Goal: Check status: Check status

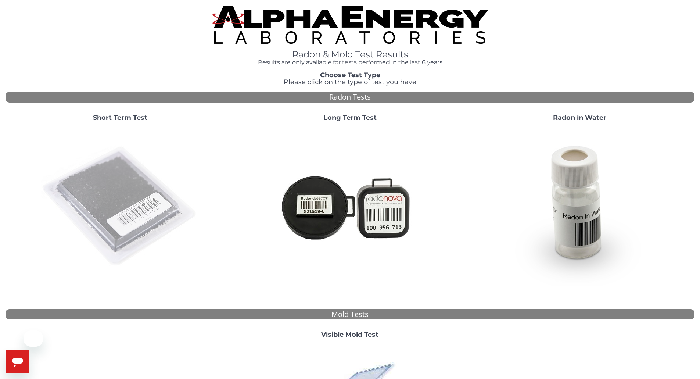
click at [113, 174] on img at bounding box center [120, 206] width 158 height 158
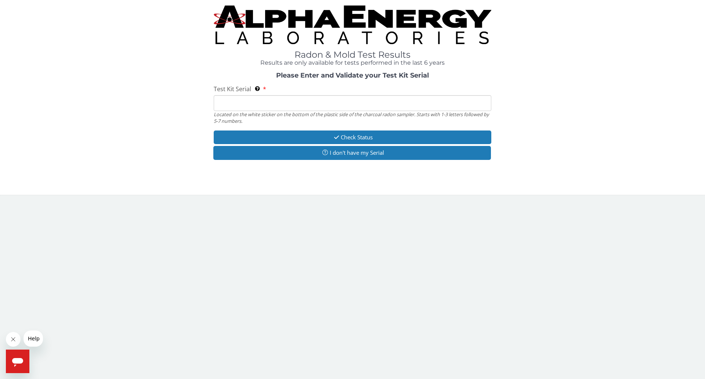
click at [267, 102] on input "Test Kit Serial Located on the white sticker on the bottom of the plastic side …" at bounding box center [353, 103] width 278 height 16
type input "lr107052"
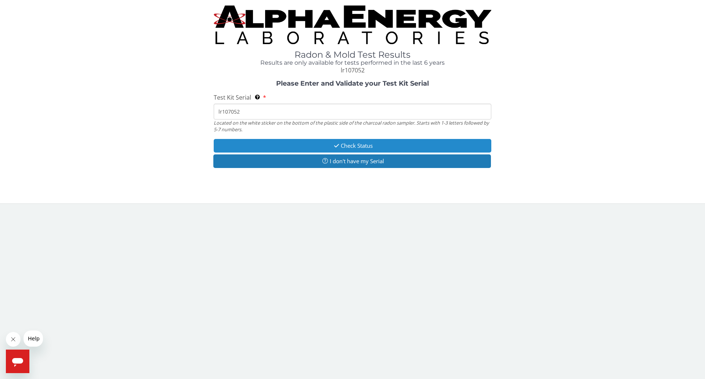
click at [307, 141] on button "Check Status" at bounding box center [353, 146] width 278 height 14
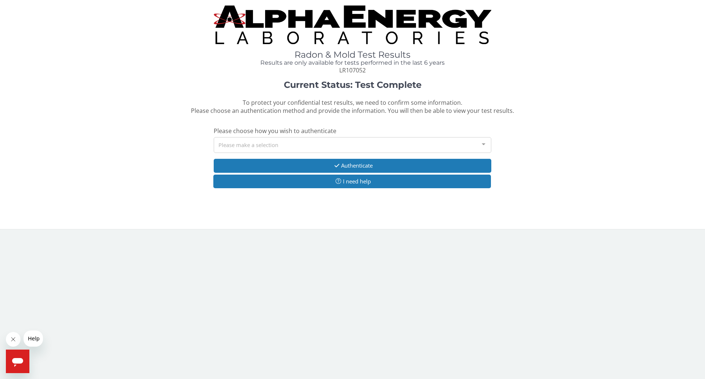
click at [327, 145] on div "Please make a selection" at bounding box center [353, 145] width 278 height 16
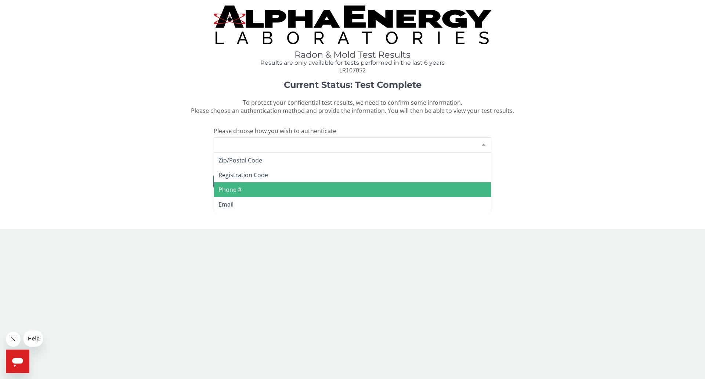
click at [241, 190] on span "Phone #" at bounding box center [230, 189] width 23 height 8
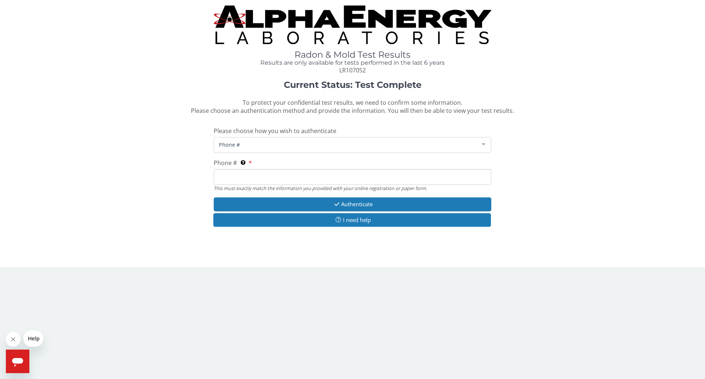
click at [240, 177] on input "Phone # This must exactly match the information you provided with your online r…" at bounding box center [353, 177] width 278 height 16
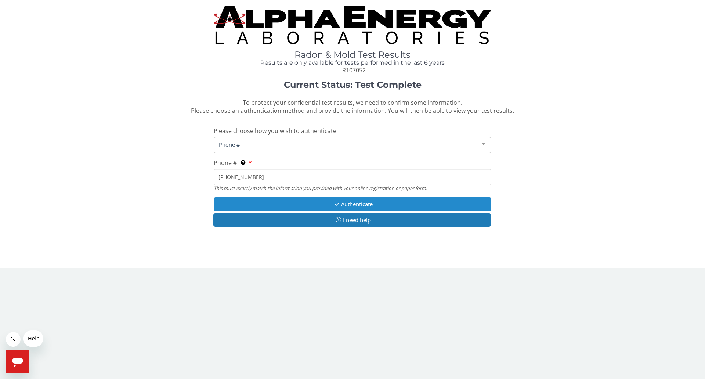
type input "[PHONE_NUMBER]"
click at [365, 202] on button "Authenticate" at bounding box center [353, 204] width 278 height 14
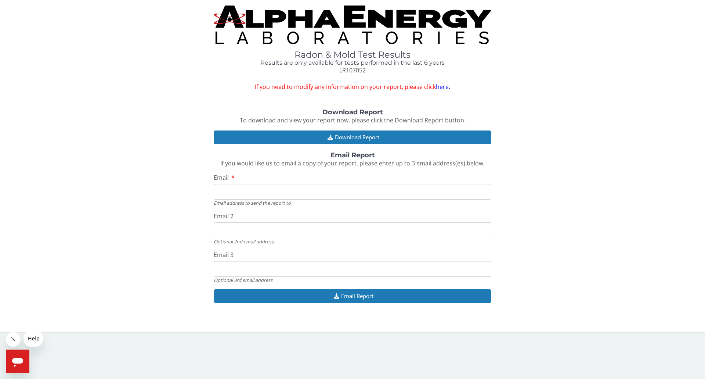
click at [253, 191] on input "Email" at bounding box center [353, 192] width 278 height 16
type input "[EMAIL_ADDRESS][DOMAIN_NAME]"
drag, startPoint x: 265, startPoint y: 235, endPoint x: 200, endPoint y: 237, distance: 65.0
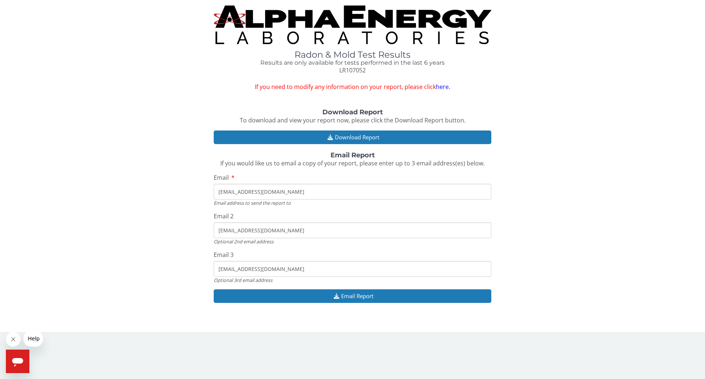
click at [200, 237] on div "Download Report To download and view your report now, please click the Download…" at bounding box center [353, 210] width 694 height 202
drag, startPoint x: 299, startPoint y: 269, endPoint x: 211, endPoint y: 269, distance: 88.1
click at [212, 269] on div "Download Report To download and view your report now, please click the Download…" at bounding box center [353, 210] width 694 height 202
drag, startPoint x: 299, startPoint y: 190, endPoint x: 213, endPoint y: 191, distance: 86.7
click at [213, 191] on div "Download Report To download and view your report now, please click the Download…" at bounding box center [353, 210] width 694 height 202
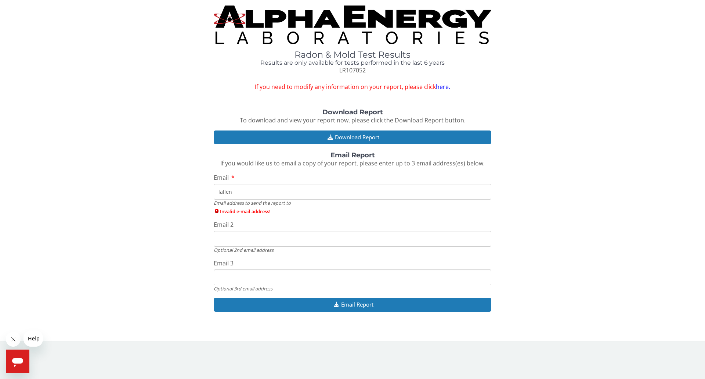
type input "[EMAIL_ADDRESS][DOMAIN_NAME]"
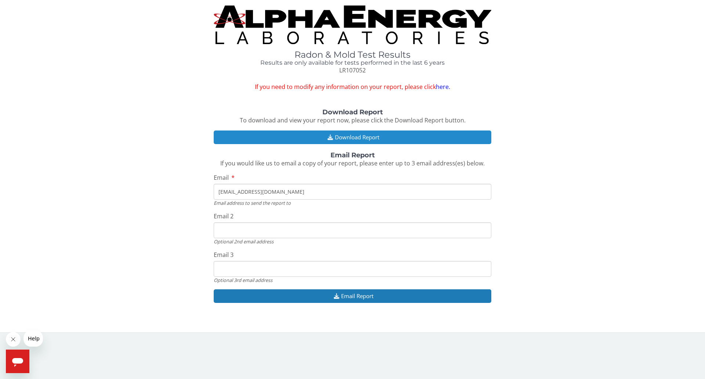
click at [361, 134] on button "Download Report" at bounding box center [353, 137] width 278 height 14
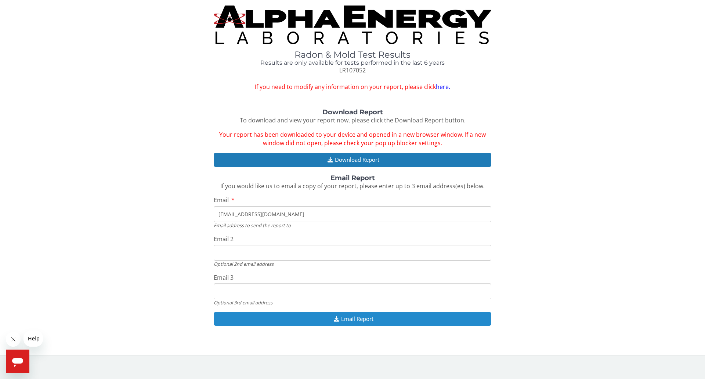
click at [366, 318] on button "Email Report" at bounding box center [353, 319] width 278 height 14
